Goal: Task Accomplishment & Management: Manage account settings

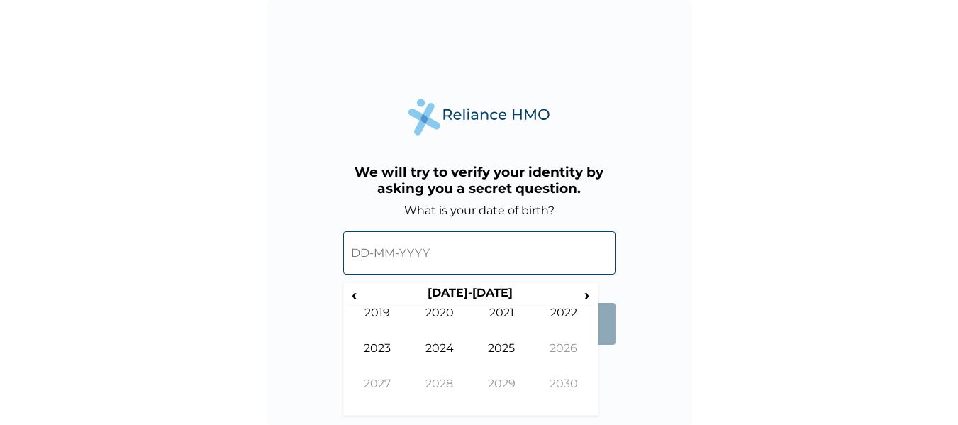
click at [369, 252] on input "text" at bounding box center [479, 252] width 272 height 43
click at [354, 296] on span "‹" at bounding box center [354, 295] width 15 height 18
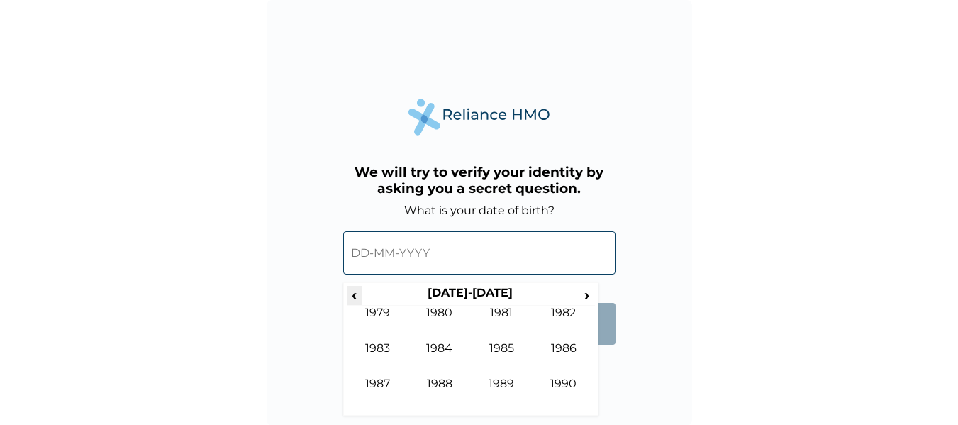
click at [354, 296] on span "‹" at bounding box center [354, 295] width 15 height 18
click at [587, 295] on span "›" at bounding box center [587, 295] width 16 height 18
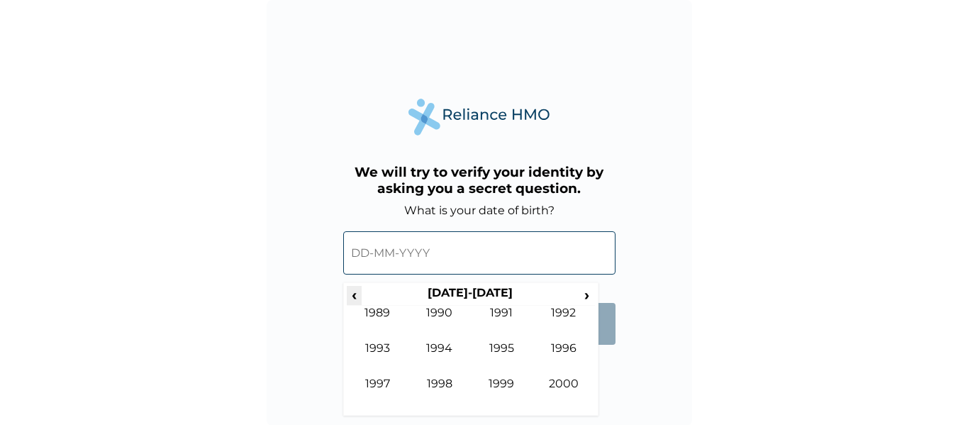
click at [354, 295] on span "‹" at bounding box center [354, 295] width 15 height 18
click at [566, 311] on td "1982" at bounding box center [563, 323] width 62 height 35
click at [440, 379] on td "Oct" at bounding box center [439, 393] width 62 height 35
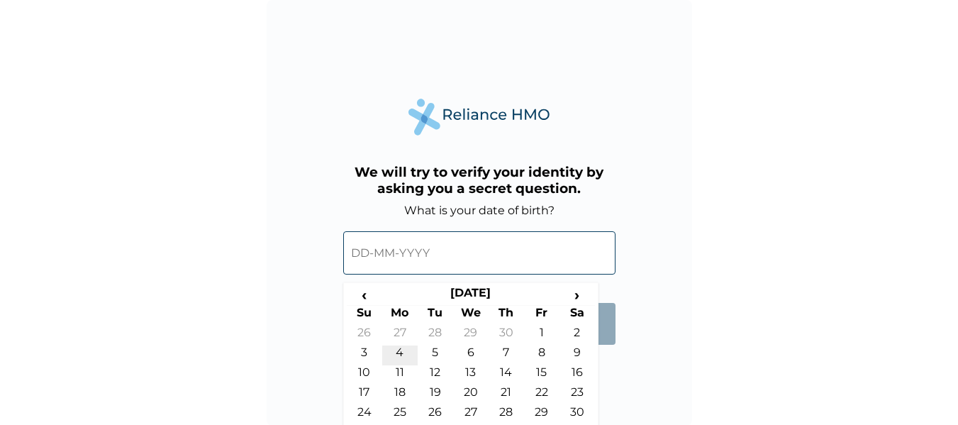
click at [399, 349] on td "4" at bounding box center [399, 355] width 35 height 20
type input "04-10-1982"
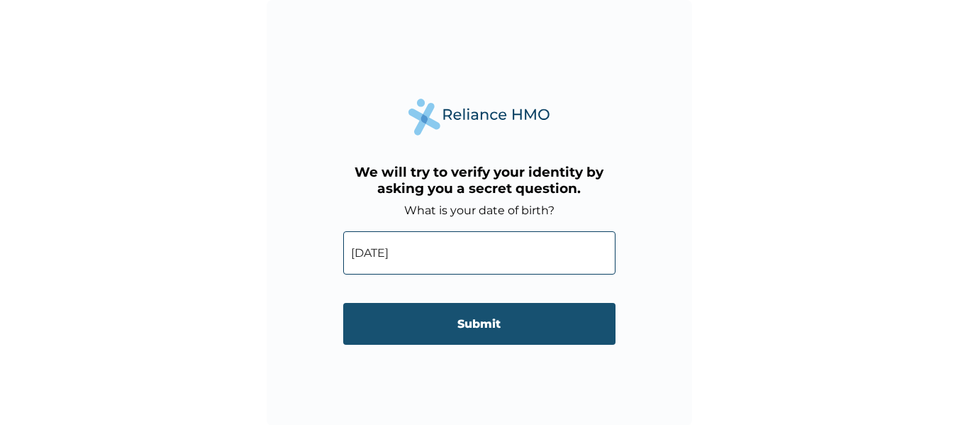
click at [464, 326] on input "Submit" at bounding box center [479, 324] width 272 height 42
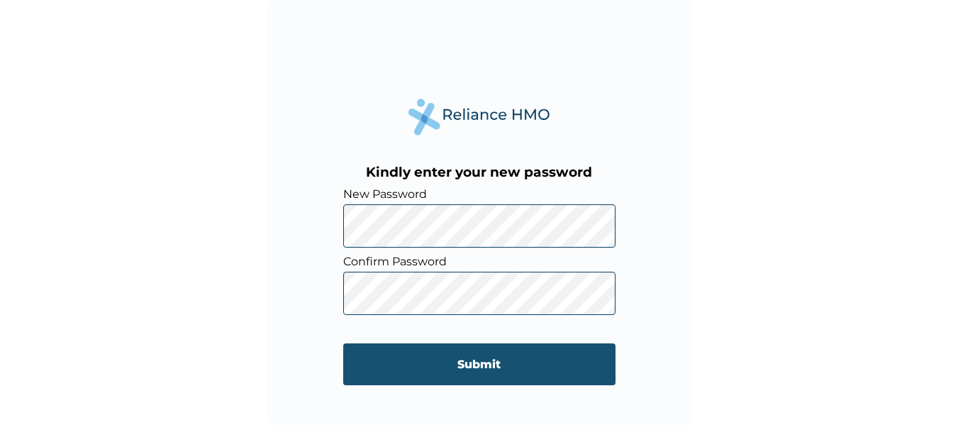
click at [464, 364] on input "Submit" at bounding box center [479, 364] width 272 height 42
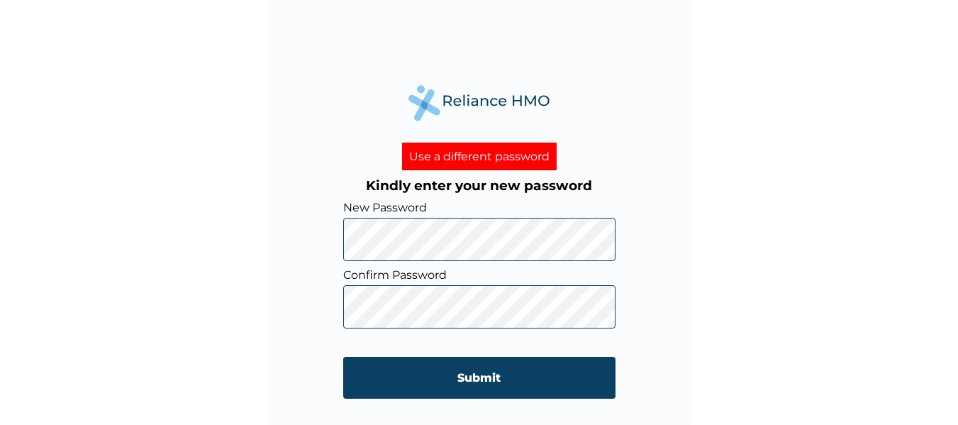
click input "Submit" at bounding box center [479, 378] width 272 height 42
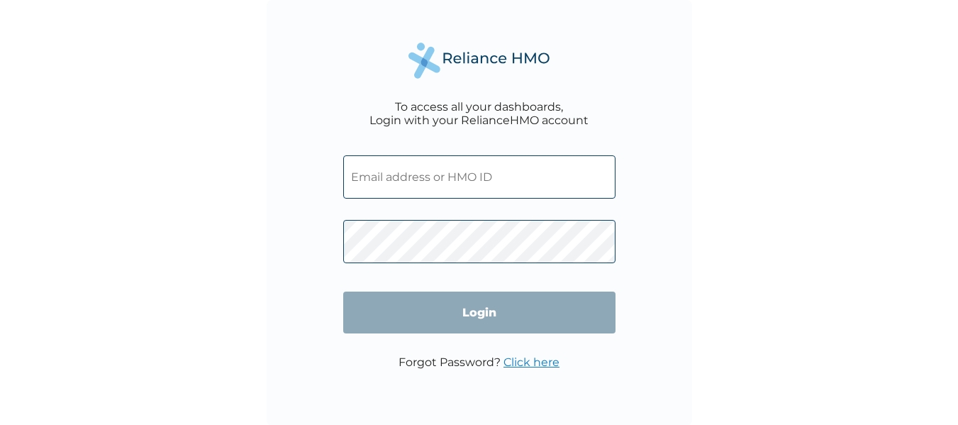
click at [406, 177] on input "text" at bounding box center [479, 176] width 272 height 43
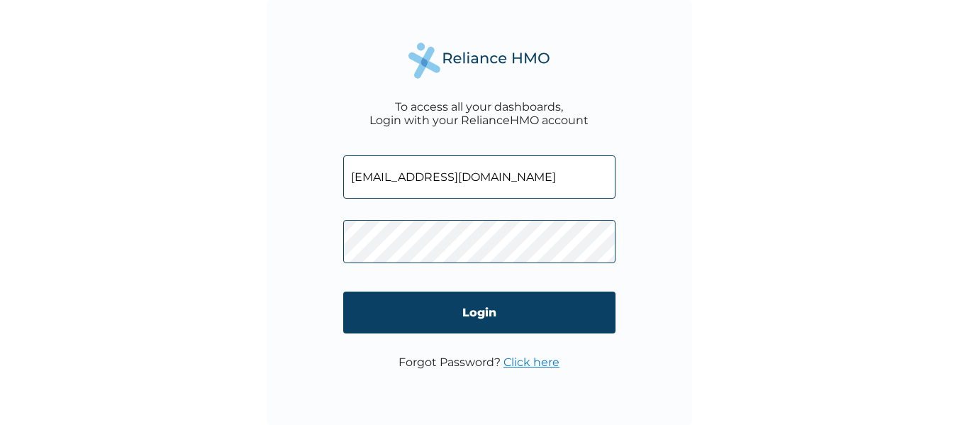
type input "walexfrance@yahoo.ca"
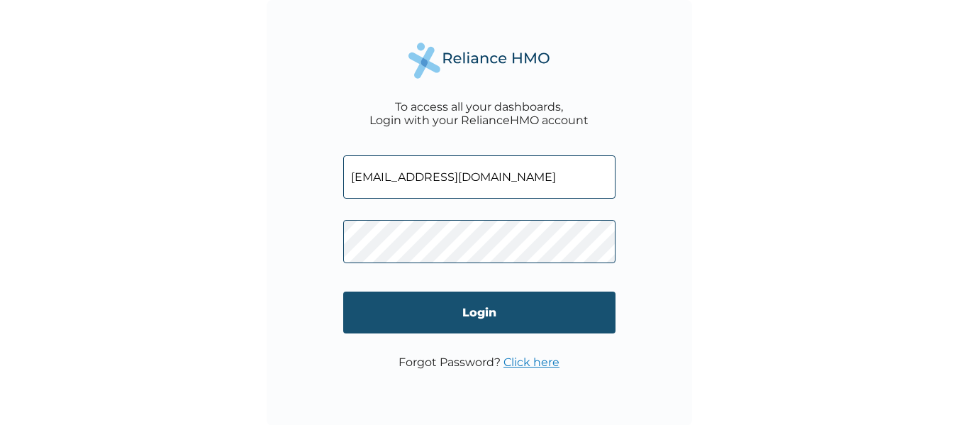
click at [477, 318] on input "Login" at bounding box center [479, 312] width 272 height 42
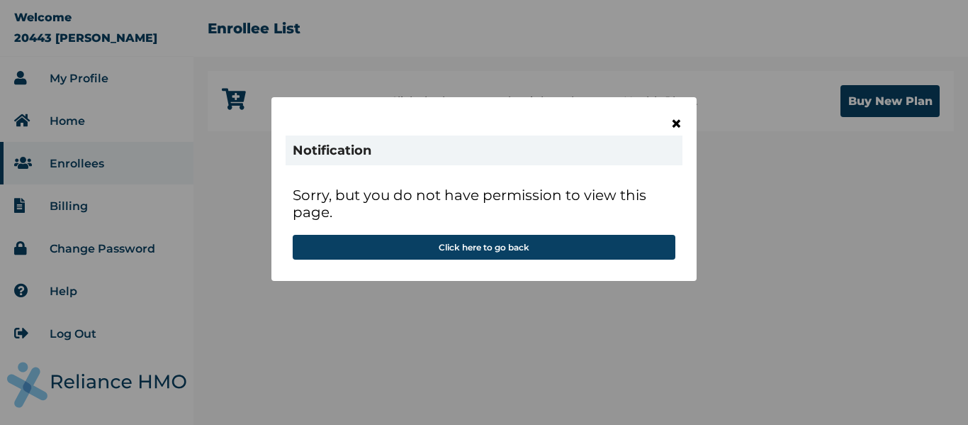
click at [678, 128] on span "×" at bounding box center [677, 123] width 12 height 24
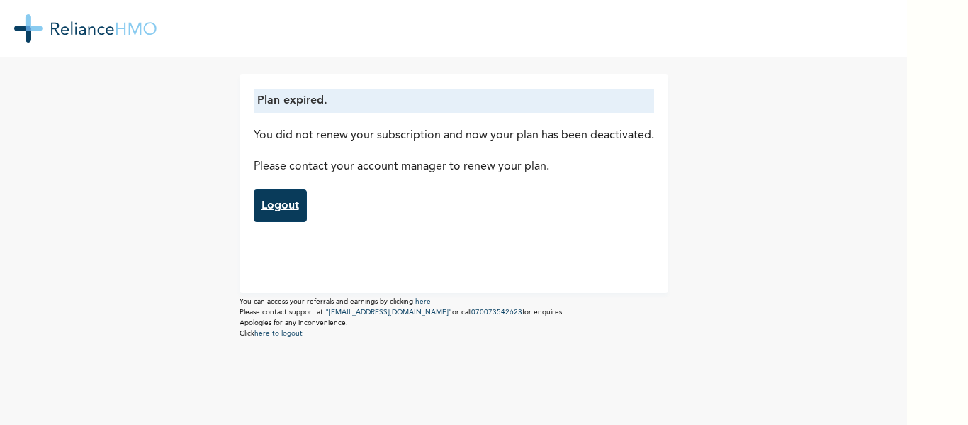
click at [285, 202] on link "Logout" at bounding box center [280, 205] width 53 height 33
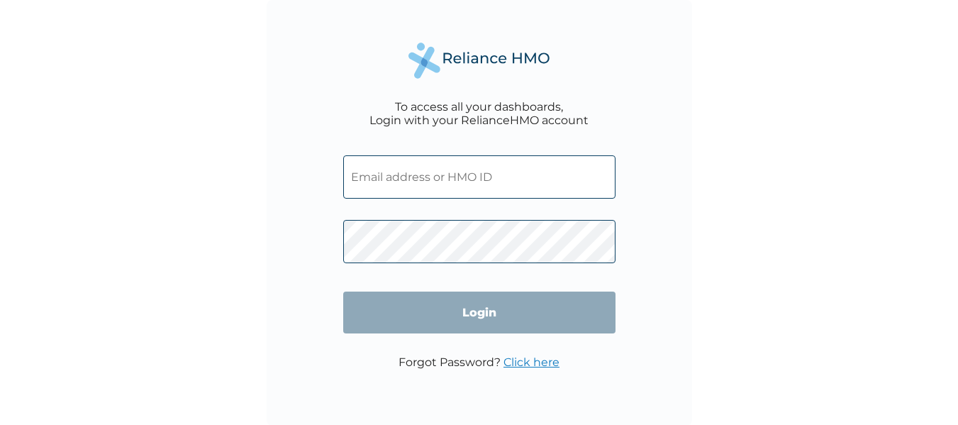
type input "walexfrance@yahoo.ca"
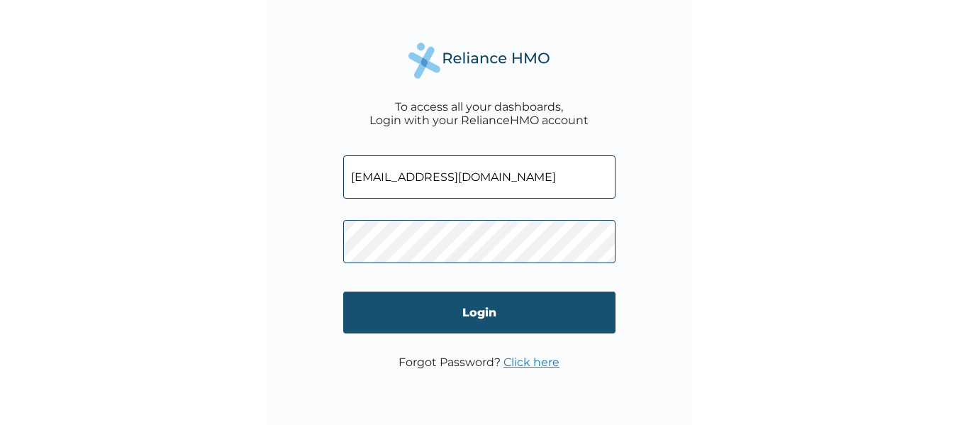
click at [481, 318] on input "Login" at bounding box center [479, 312] width 272 height 42
